Goal: Information Seeking & Learning: Learn about a topic

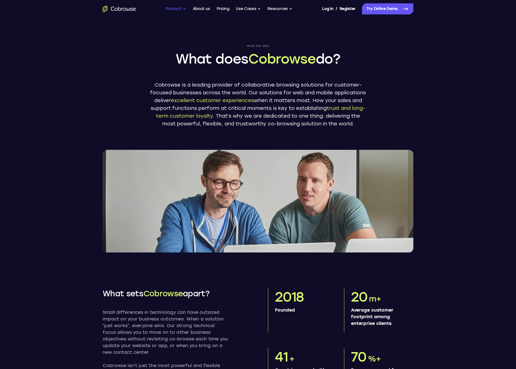
click at [169, 7] on button "Product" at bounding box center [176, 8] width 21 height 11
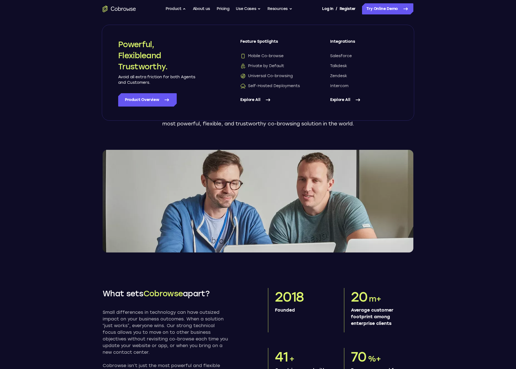
click at [292, 140] on div "Who we are What does Cobrowse do? Cobrowse is a leading provider of collaborati…" at bounding box center [257, 135] width 355 height 235
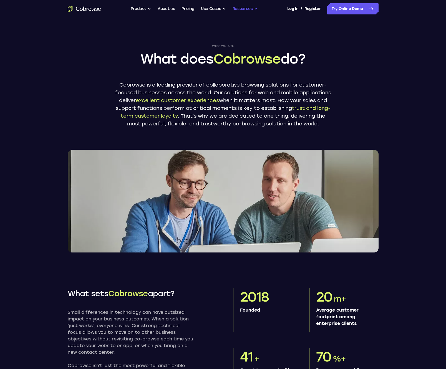
click at [241, 11] on button "Resources" at bounding box center [244, 8] width 25 height 11
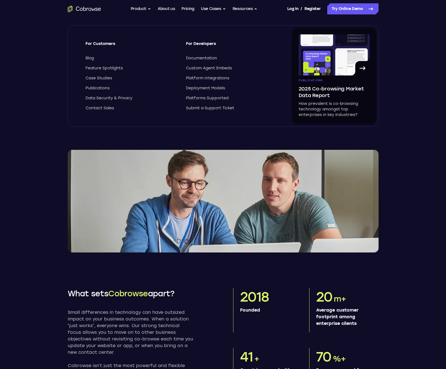
click at [207, 44] on span "For Developers" at bounding box center [231, 46] width 90 height 10
click at [206, 57] on span "Documentation" at bounding box center [201, 58] width 31 height 6
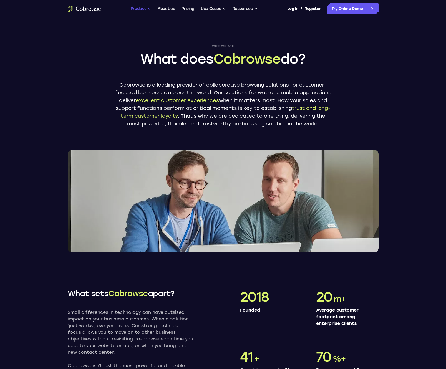
click at [139, 7] on button "Product" at bounding box center [141, 8] width 21 height 11
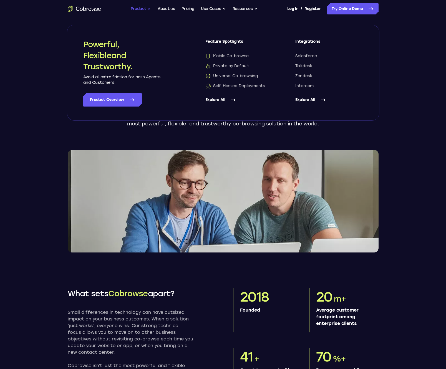
click at [139, 7] on button "Product" at bounding box center [141, 8] width 21 height 11
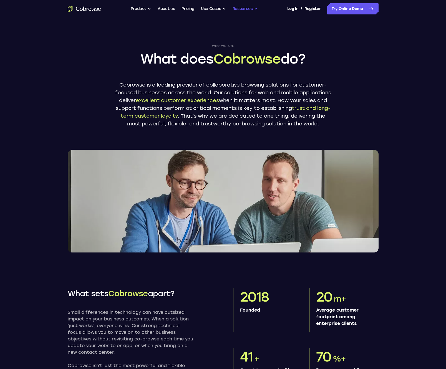
click at [251, 8] on button "Resources" at bounding box center [244, 8] width 25 height 11
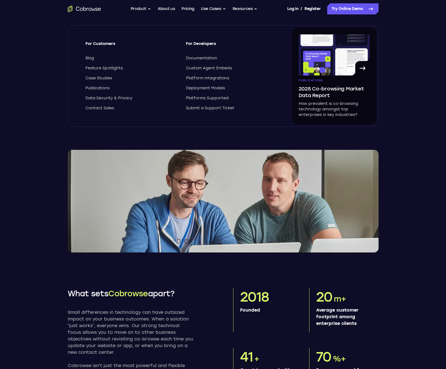
click at [197, 43] on span "For Developers" at bounding box center [231, 46] width 90 height 10
click at [199, 60] on span "Documentation" at bounding box center [201, 58] width 31 height 6
